Goal: Task Accomplishment & Management: Use online tool/utility

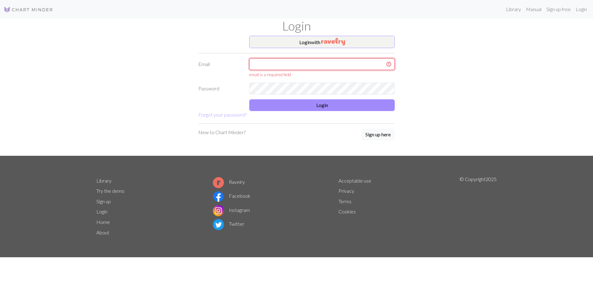
type input "[PERSON_NAME][EMAIL_ADDRESS][PERSON_NAME][DOMAIN_NAME]"
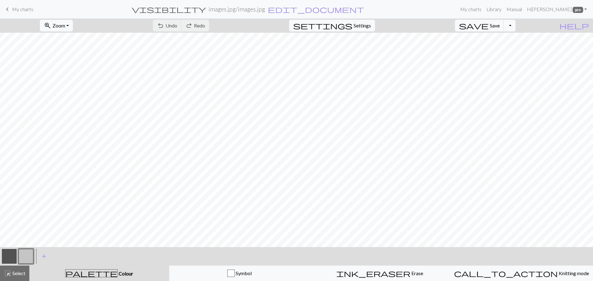
click at [22, 8] on span "My charts" at bounding box center [22, 9] width 21 height 6
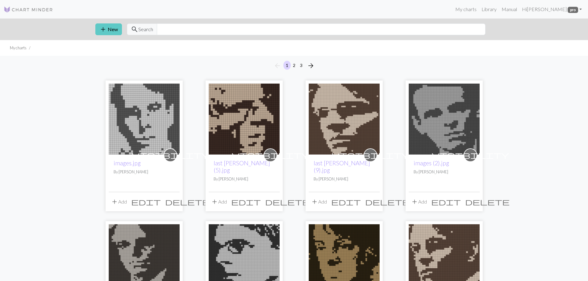
click at [106, 29] on span "add" at bounding box center [102, 29] width 7 height 9
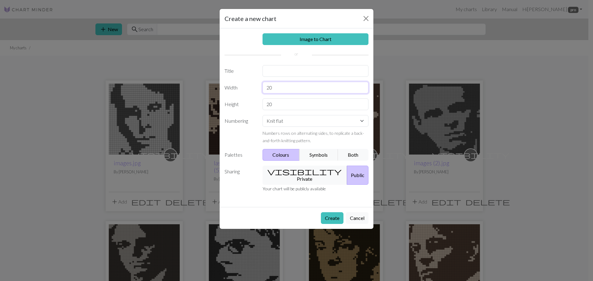
drag, startPoint x: 277, startPoint y: 88, endPoint x: 259, endPoint y: 88, distance: 17.6
click at [259, 88] on div "20" at bounding box center [316, 88] width 114 height 12
type input "9"
drag, startPoint x: 277, startPoint y: 101, endPoint x: 262, endPoint y: 101, distance: 14.5
click at [262, 101] on input "20" at bounding box center [315, 104] width 106 height 12
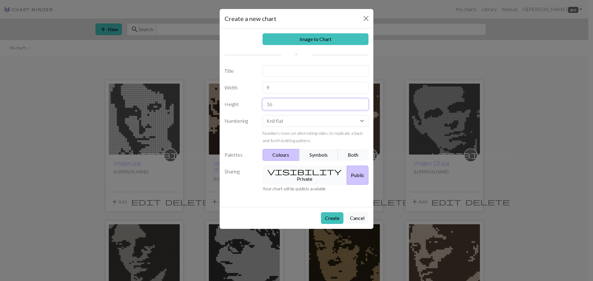
type input "16"
click at [282, 166] on button "visibility Private" at bounding box center [304, 175] width 85 height 19
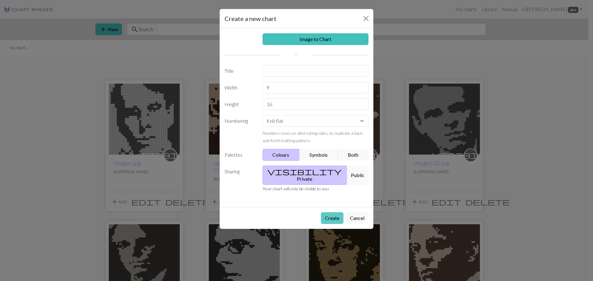
click at [332, 212] on button "Create" at bounding box center [332, 218] width 23 height 12
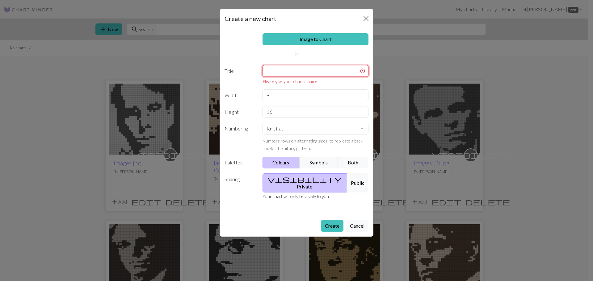
click at [280, 68] on input "text" at bounding box center [315, 71] width 106 height 12
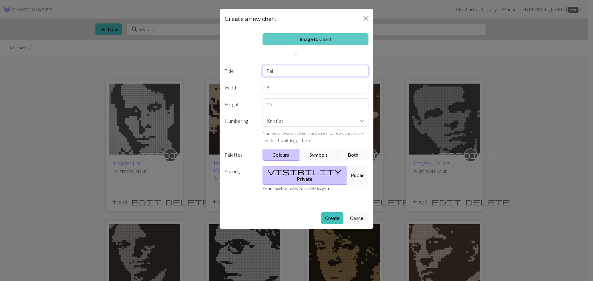
type input "Fai"
click at [298, 37] on link "Image to Chart" at bounding box center [315, 39] width 106 height 12
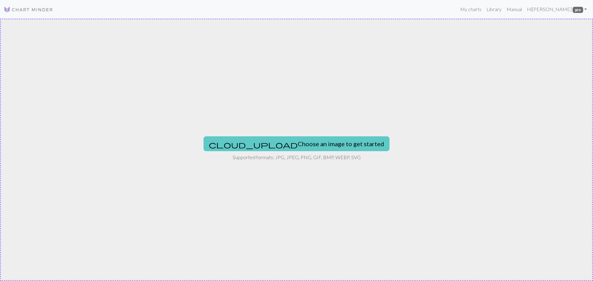
click at [270, 143] on button "cloud_upload Choose an image to get started" at bounding box center [296, 143] width 186 height 15
click at [298, 146] on button "cloud_upload Choose an image to get started" at bounding box center [296, 143] width 186 height 15
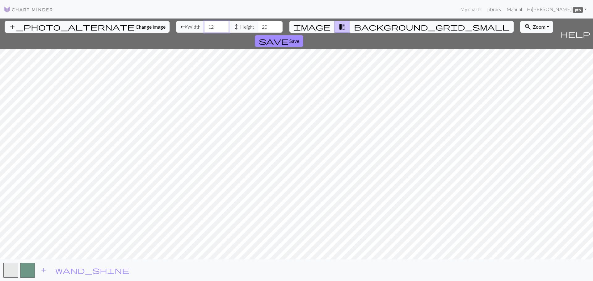
click at [204, 29] on input "12" at bounding box center [216, 27] width 25 height 12
click at [204, 29] on input "11" at bounding box center [216, 27] width 25 height 12
click at [204, 29] on input "10" at bounding box center [216, 27] width 25 height 12
type input "9"
click at [204, 29] on input "9" at bounding box center [216, 27] width 25 height 12
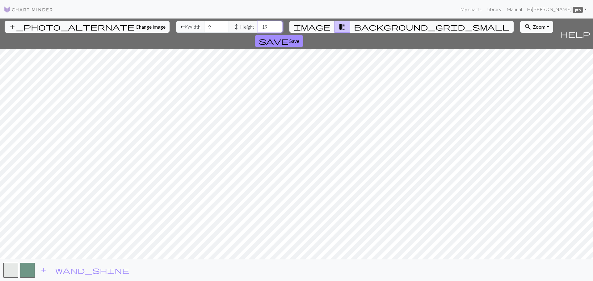
click at [258, 28] on input "19" at bounding box center [270, 27] width 25 height 12
click at [258, 28] on input "18" at bounding box center [270, 27] width 25 height 12
click at [258, 28] on input "17" at bounding box center [270, 27] width 25 height 12
type input "16"
click at [258, 28] on input "16" at bounding box center [270, 27] width 25 height 12
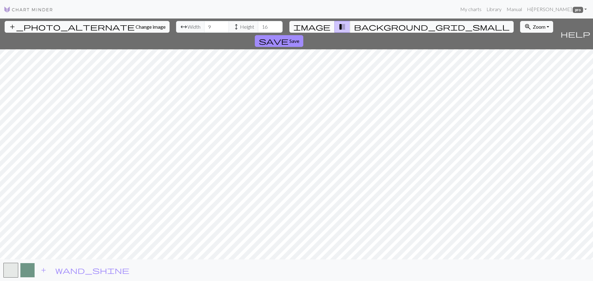
click at [28, 269] on button "button" at bounding box center [27, 270] width 15 height 15
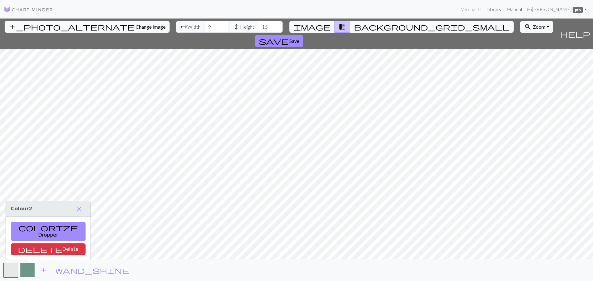
click at [29, 270] on button "button" at bounding box center [27, 270] width 15 height 15
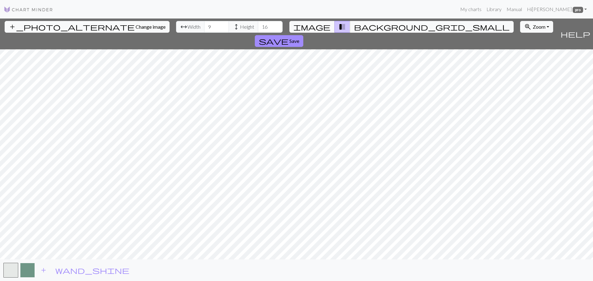
click at [33, 268] on button "button" at bounding box center [27, 270] width 15 height 15
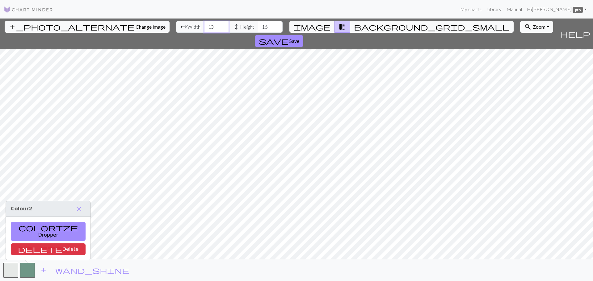
click at [204, 24] on input "10" at bounding box center [216, 27] width 25 height 12
type input "11"
click at [204, 24] on input "11" at bounding box center [216, 27] width 25 height 12
click at [258, 23] on input "17" at bounding box center [270, 27] width 25 height 12
click at [258, 23] on input "18" at bounding box center [270, 27] width 25 height 12
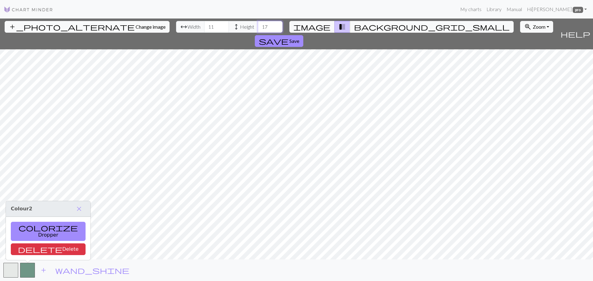
click at [258, 28] on input "17" at bounding box center [270, 27] width 25 height 12
type input "16"
click at [258, 28] on input "16" at bounding box center [270, 27] width 25 height 12
click at [24, 272] on button "button" at bounding box center [27, 270] width 15 height 15
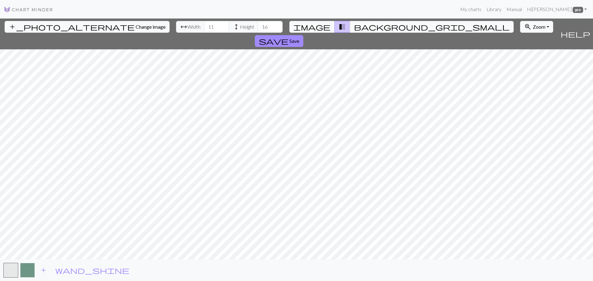
click at [26, 271] on button "button" at bounding box center [27, 270] width 15 height 15
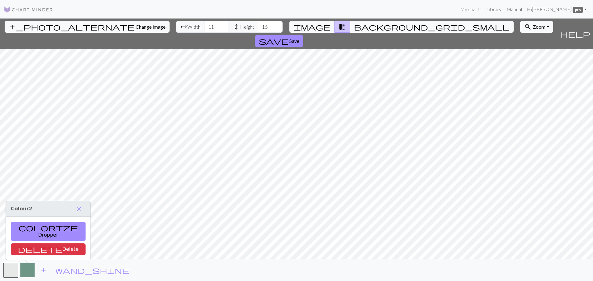
click at [26, 272] on button "button" at bounding box center [27, 270] width 15 height 15
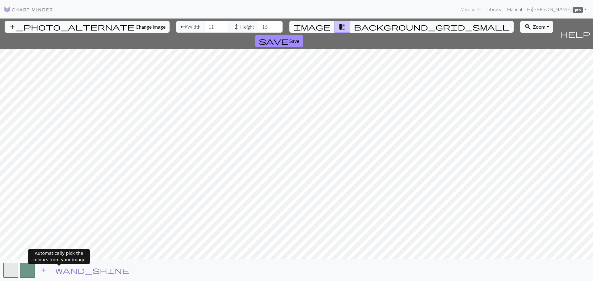
click at [54, 270] on button "wand_shine" at bounding box center [92, 271] width 82 height 12
click at [299, 38] on span "Save" at bounding box center [294, 41] width 10 height 6
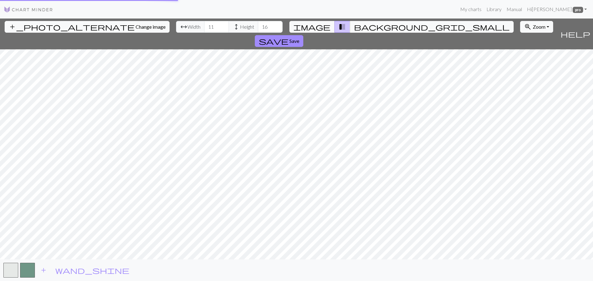
click at [23, 265] on button "button" at bounding box center [27, 270] width 15 height 15
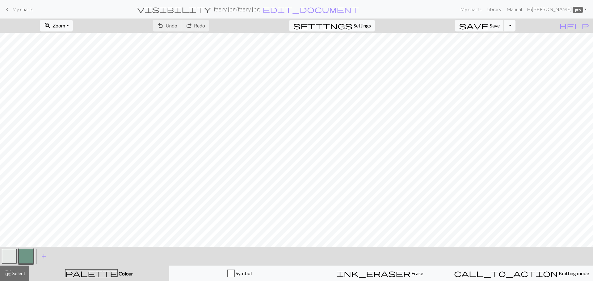
click at [193, 25] on div "undo Undo Undo redo Redo Redo" at bounding box center [180, 26] width 65 height 14
click at [197, 24] on div "undo Undo Undo redo Redo Redo" at bounding box center [180, 26] width 65 height 14
click at [18, 9] on span "My charts" at bounding box center [22, 9] width 21 height 6
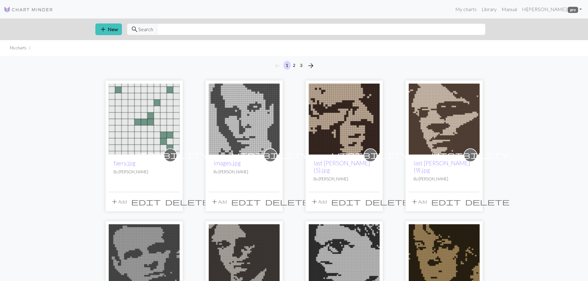
click at [152, 126] on img at bounding box center [144, 119] width 71 height 71
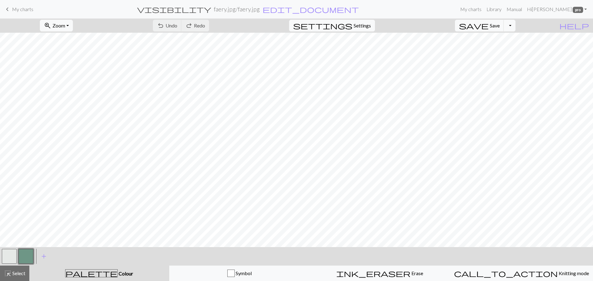
click at [27, 11] on span "My charts" at bounding box center [22, 9] width 21 height 6
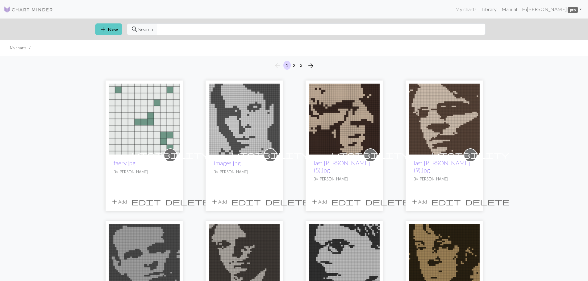
click at [111, 30] on button "add New" at bounding box center [108, 29] width 27 height 12
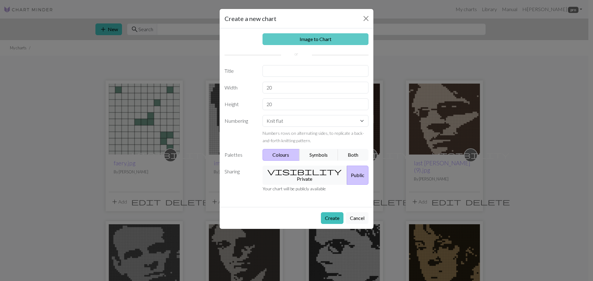
click at [297, 40] on link "Image to Chart" at bounding box center [315, 39] width 106 height 12
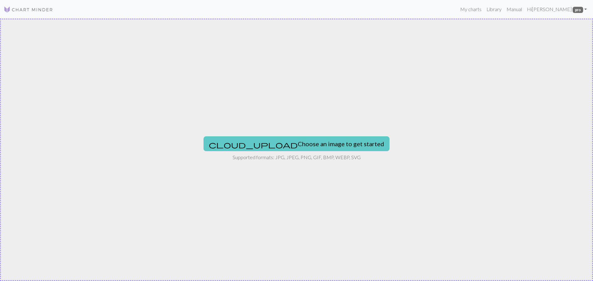
click at [282, 144] on button "cloud_upload Choose an image to get started" at bounding box center [296, 143] width 186 height 15
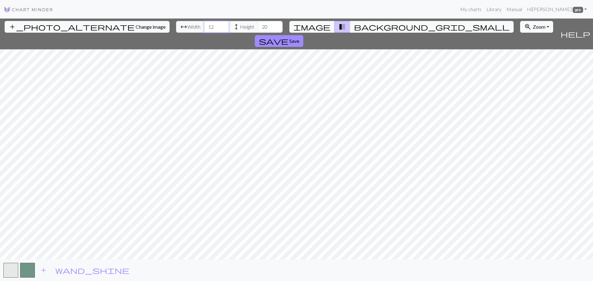
click at [204, 30] on input "12" at bounding box center [216, 27] width 25 height 12
type input "11"
click at [204, 30] on input "11" at bounding box center [216, 27] width 25 height 12
click at [258, 29] on input "19" at bounding box center [270, 27] width 25 height 12
click at [258, 29] on input "18" at bounding box center [270, 27] width 25 height 12
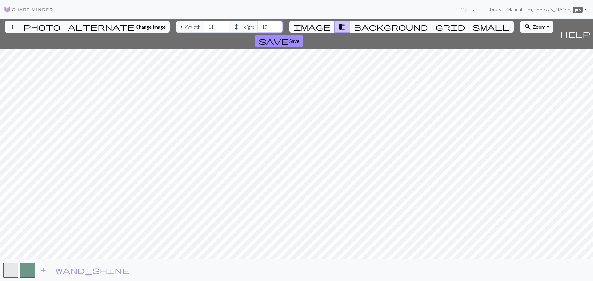
click at [258, 29] on input "17" at bounding box center [270, 27] width 25 height 12
type input "16"
click at [258, 29] on input "16" at bounding box center [270, 27] width 25 height 12
click at [354, 25] on span "background_grid_small" at bounding box center [432, 27] width 156 height 9
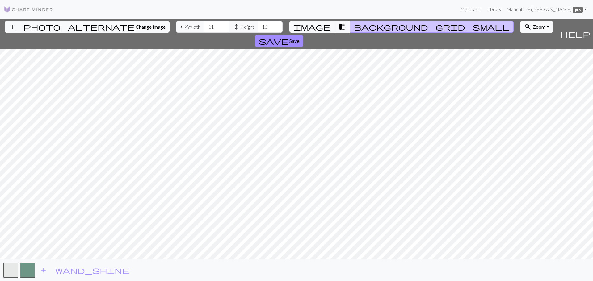
click at [354, 26] on span "background_grid_small" at bounding box center [432, 27] width 156 height 9
click at [339, 26] on span "transition_fade" at bounding box center [341, 27] width 7 height 9
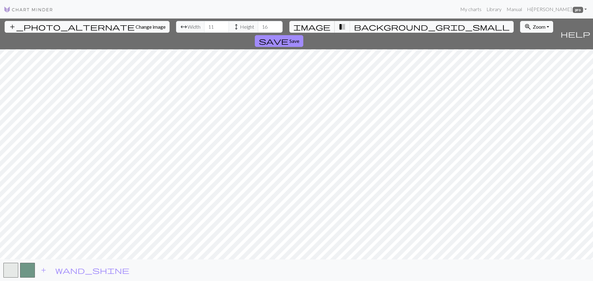
click at [320, 27] on span "image" at bounding box center [311, 27] width 37 height 9
click at [338, 26] on span "transition_fade" at bounding box center [341, 27] width 7 height 9
click at [324, 27] on span "image" at bounding box center [311, 27] width 37 height 9
click at [338, 26] on span "transition_fade" at bounding box center [341, 27] width 7 height 9
click at [60, 269] on span "wand_shine" at bounding box center [92, 270] width 74 height 9
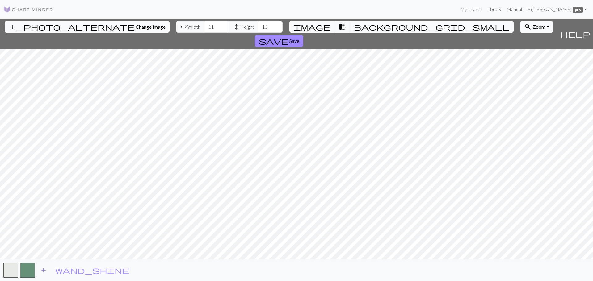
click at [44, 270] on span "add" at bounding box center [43, 270] width 7 height 9
click at [60, 271] on span "add" at bounding box center [59, 270] width 7 height 9
click at [76, 270] on span "add" at bounding box center [76, 270] width 7 height 9
click at [92, 270] on span "add" at bounding box center [93, 270] width 7 height 9
click at [109, 269] on span "add" at bounding box center [109, 270] width 7 height 9
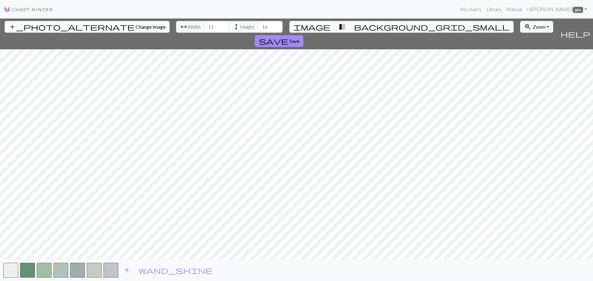
click at [126, 269] on span "add" at bounding box center [126, 270] width 7 height 9
click at [142, 270] on span "add" at bounding box center [143, 270] width 7 height 9
click at [159, 269] on span "add" at bounding box center [160, 270] width 7 height 9
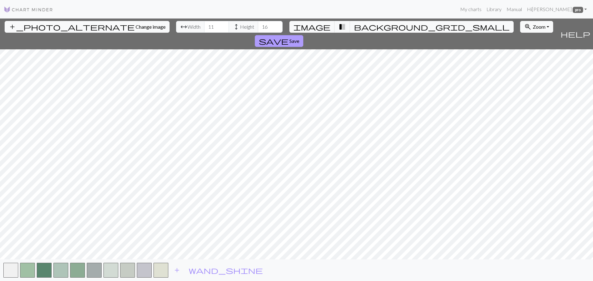
click at [299, 38] on span "Save" at bounding box center [294, 41] width 10 height 6
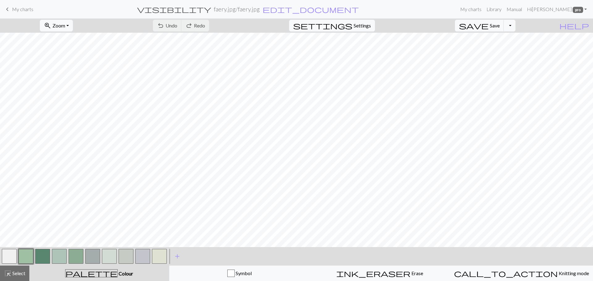
click at [45, 255] on button "button" at bounding box center [42, 256] width 15 height 15
click at [12, 256] on button "button" at bounding box center [9, 256] width 15 height 15
click at [44, 254] on button "button" at bounding box center [42, 256] width 15 height 15
click at [13, 255] on button "button" at bounding box center [9, 256] width 15 height 15
click at [44, 257] on button "button" at bounding box center [42, 256] width 15 height 15
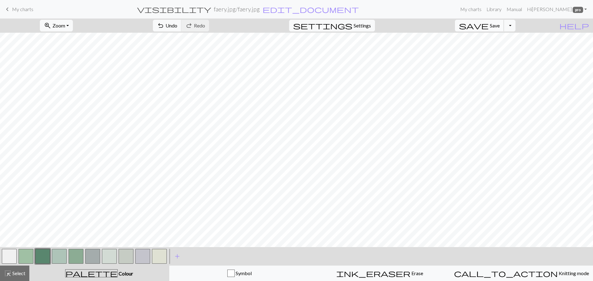
click at [499, 25] on span "Save" at bounding box center [495, 26] width 10 height 6
click at [515, 26] on button "Toggle Dropdown" at bounding box center [509, 26] width 12 height 12
click at [502, 49] on button "save_alt Download" at bounding box center [464, 49] width 102 height 10
click at [279, 19] on button "Download" at bounding box center [281, 20] width 30 height 12
